Goal: Task Accomplishment & Management: Complete application form

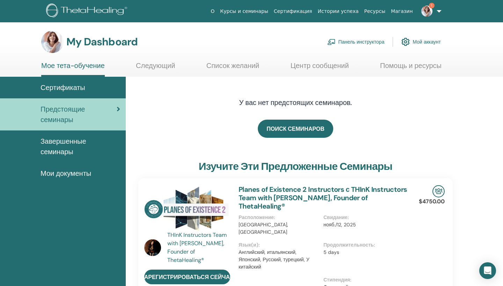
click at [366, 41] on link "Панель инструктора" at bounding box center [355, 41] width 57 height 15
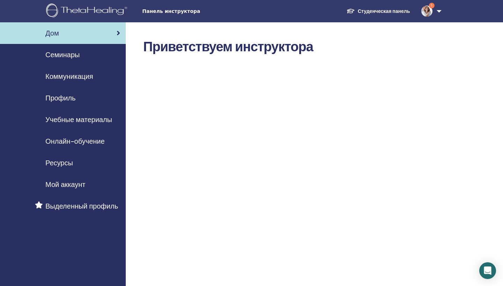
click at [68, 52] on span "Семинары" at bounding box center [62, 55] width 34 height 10
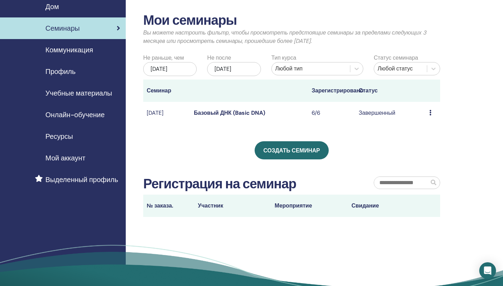
scroll to position [27, 0]
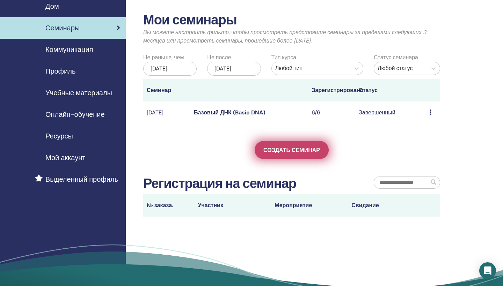
click at [284, 146] on link "Создать семинар" at bounding box center [292, 150] width 74 height 18
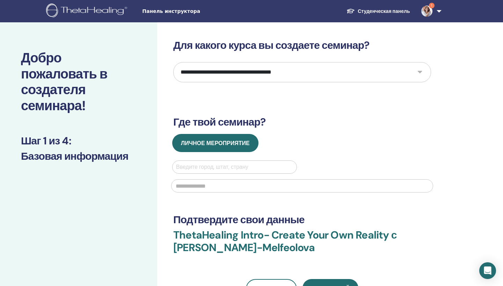
click at [420, 72] on select "**********" at bounding box center [302, 72] width 258 height 20
select select "*"
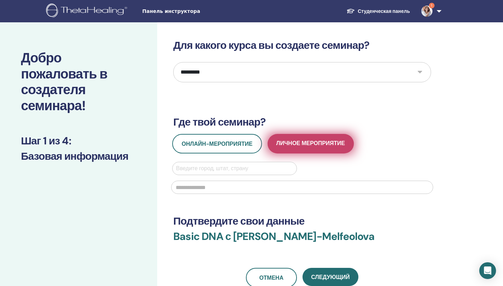
click at [299, 139] on button "Личное мероприятие" at bounding box center [310, 144] width 86 height 20
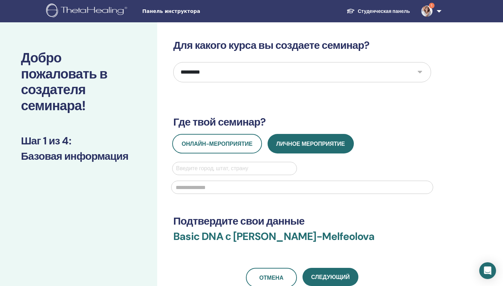
click at [190, 169] on div "Введите город, штат, страну" at bounding box center [234, 168] width 117 height 8
type input "*"
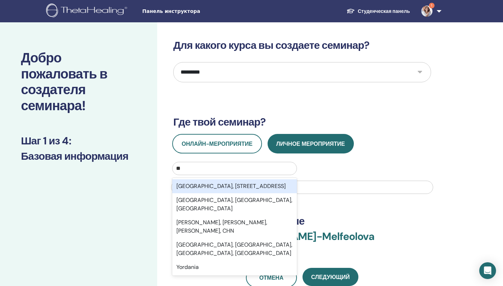
type input "***"
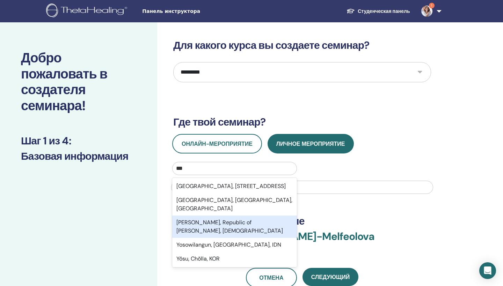
click at [198, 220] on div "Yoshkar-Ola, Republic of Mari El, RUS" at bounding box center [234, 227] width 125 height 22
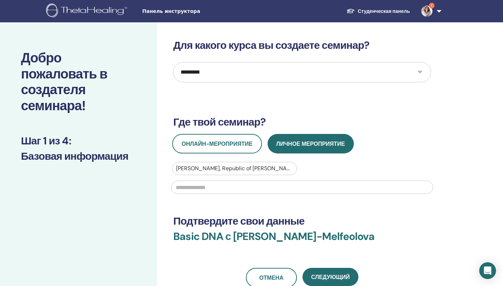
click at [188, 187] on input "text" at bounding box center [302, 187] width 262 height 13
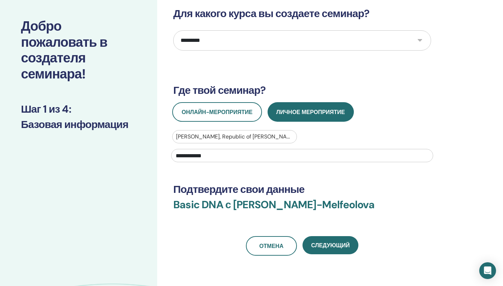
scroll to position [35, 0]
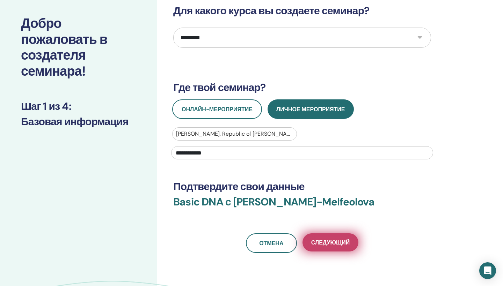
type input "**********"
click at [335, 242] on span "Следующий" at bounding box center [330, 242] width 38 height 7
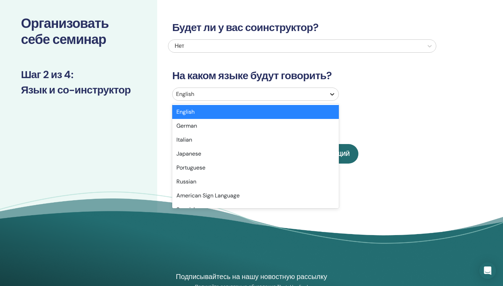
click at [332, 95] on icon at bounding box center [332, 94] width 4 height 2
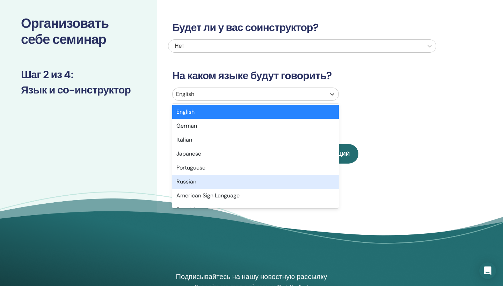
click at [197, 182] on div "Russian" at bounding box center [255, 182] width 167 height 14
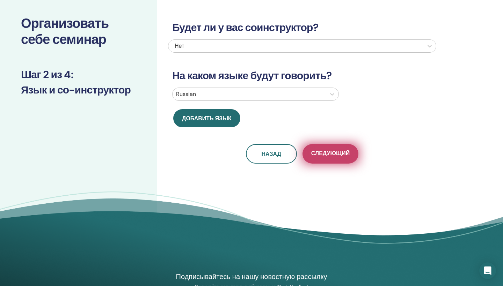
click at [330, 152] on span "Следующий" at bounding box center [330, 154] width 38 height 9
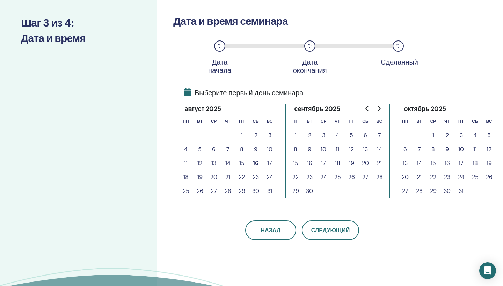
scroll to position [86, 0]
click at [257, 163] on button "16" at bounding box center [256, 163] width 14 height 14
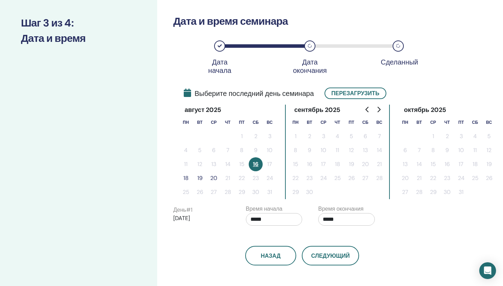
click at [186, 179] on button "18" at bounding box center [186, 178] width 14 height 14
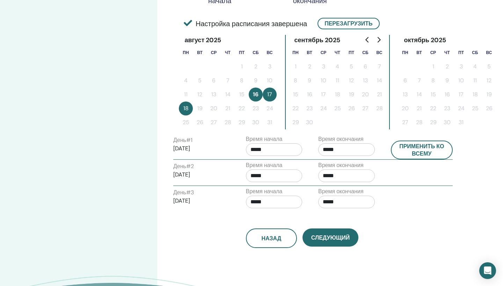
scroll to position [156, 0]
drag, startPoint x: 334, startPoint y: 237, endPoint x: 417, endPoint y: 228, distance: 83.5
click at [411, 228] on div "Назад Следующий" at bounding box center [302, 230] width 268 height 36
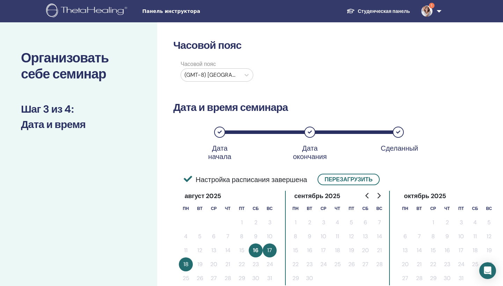
scroll to position [0, 0]
click at [246, 74] on icon at bounding box center [246, 75] width 7 height 7
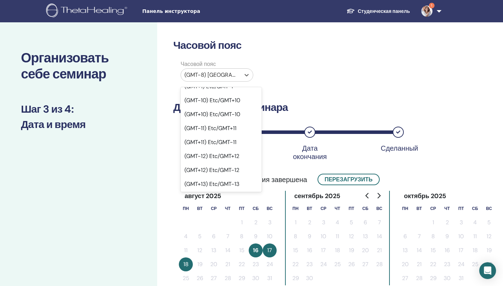
scroll to position [352, 0]
click at [217, 220] on div "(GMT-3) Etc/GMT+3" at bounding box center [220, 227] width 81 height 14
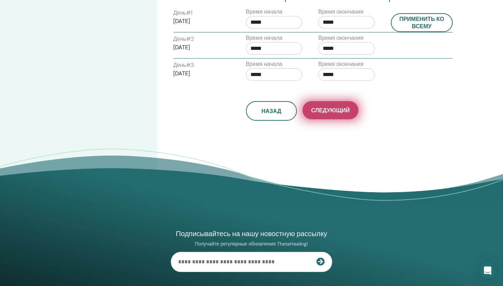
click at [333, 108] on span "Следующий" at bounding box center [330, 110] width 38 height 7
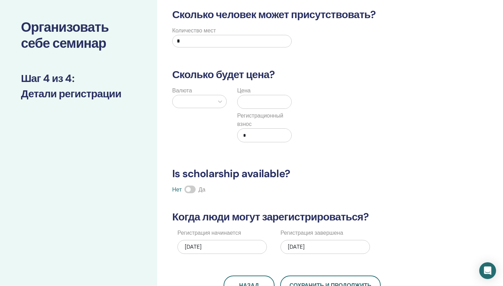
scroll to position [5, 0]
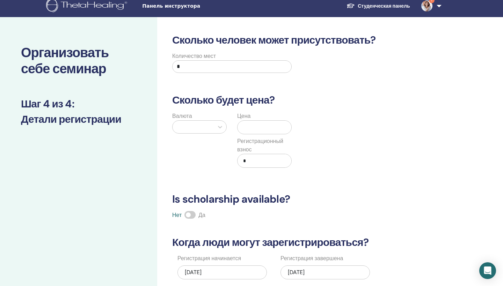
drag, startPoint x: 197, startPoint y: 65, endPoint x: 167, endPoint y: 65, distance: 30.0
click at [167, 65] on div "Количество мест *" at bounding box center [297, 64] width 268 height 25
type input "*"
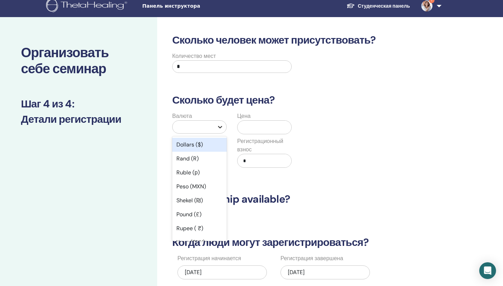
click at [221, 127] on icon at bounding box center [220, 127] width 4 height 2
click at [191, 173] on div "Ruble (р)" at bounding box center [199, 173] width 54 height 14
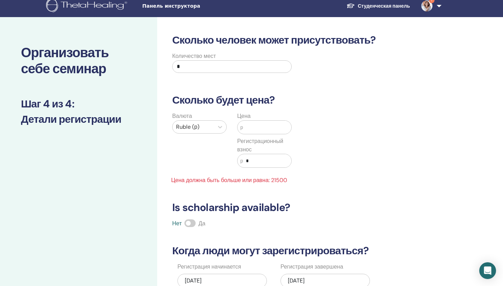
click at [247, 129] on input "text" at bounding box center [267, 127] width 48 height 13
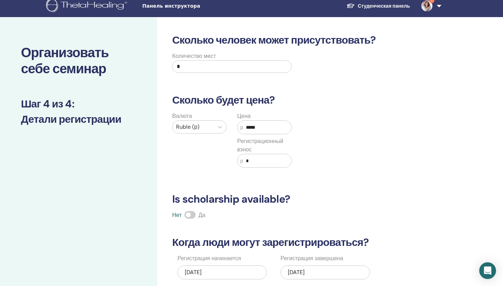
type input "*****"
click at [259, 158] on input "*" at bounding box center [267, 160] width 48 height 13
type input "*"
type input "****"
click at [381, 162] on div "Валюта Ruble (р) Цена р ***** Регистрационный взнос р ****" at bounding box center [297, 144] width 268 height 64
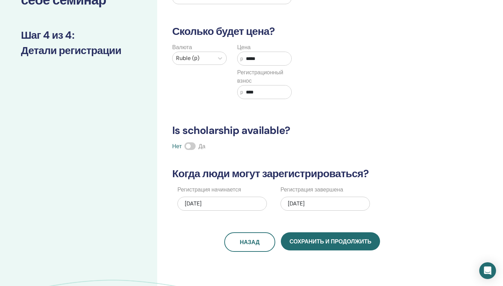
scroll to position [75, 0]
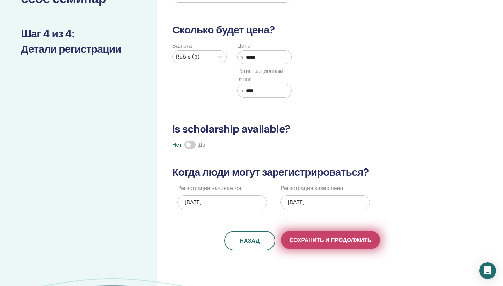
click at [333, 241] on span "Сохранить и продолжить" at bounding box center [330, 240] width 82 height 7
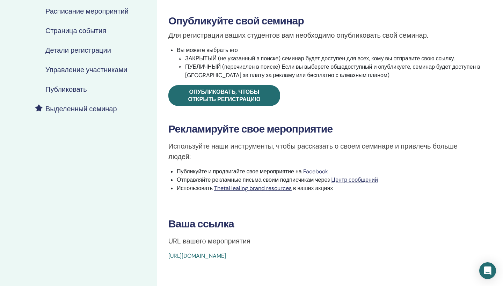
scroll to position [101, 0]
drag, startPoint x: 326, startPoint y: 255, endPoint x: 167, endPoint y: 257, distance: 159.6
click at [167, 258] on div "Basic DNA Тип события Лично Статус события Не опубликовано Регистрации 0/6 Опуб…" at bounding box center [324, 99] width 327 height 323
copy link "[URL][DOMAIN_NAME]"
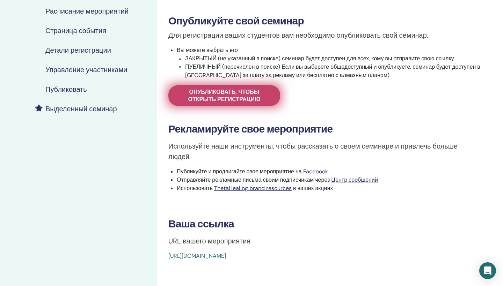
click at [220, 94] on span "Опубликовать, чтобы открыть регистрацию" at bounding box center [224, 95] width 94 height 15
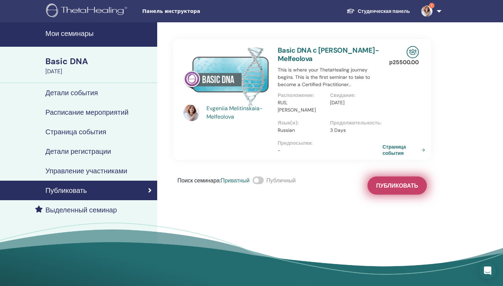
click at [394, 182] on span "Публиковать" at bounding box center [397, 185] width 42 height 7
